Goal: Task Accomplishment & Management: Use online tool/utility

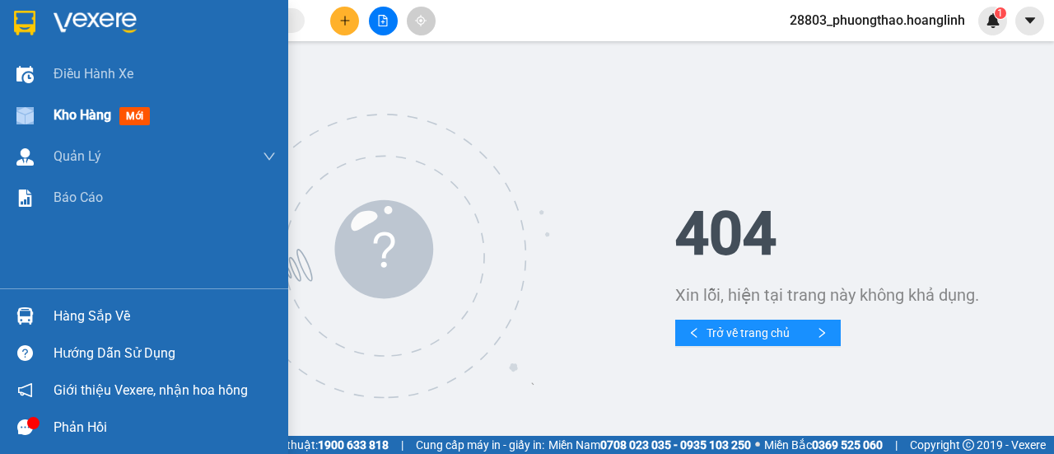
click at [59, 117] on div "Kho hàng mới" at bounding box center [144, 115] width 288 height 41
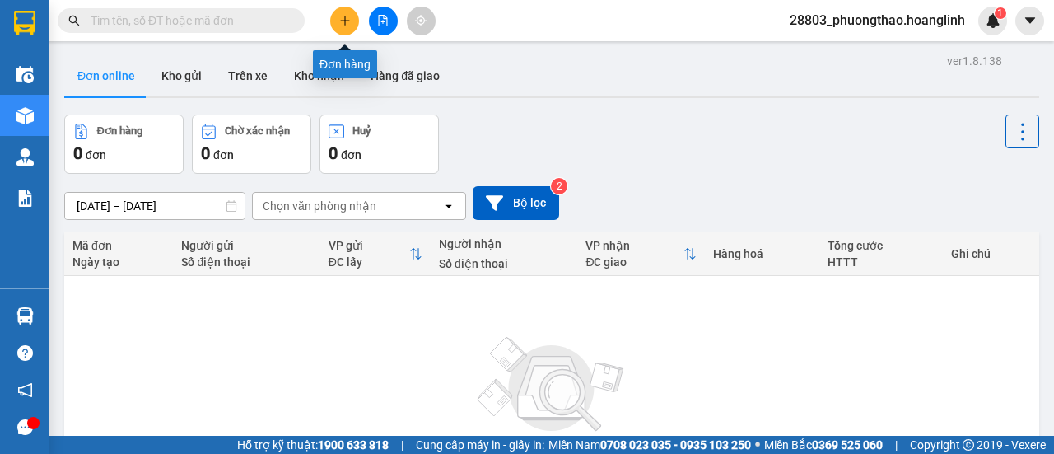
click at [341, 15] on icon "plus" at bounding box center [345, 21] width 12 height 12
